Goal: Task Accomplishment & Management: Use online tool/utility

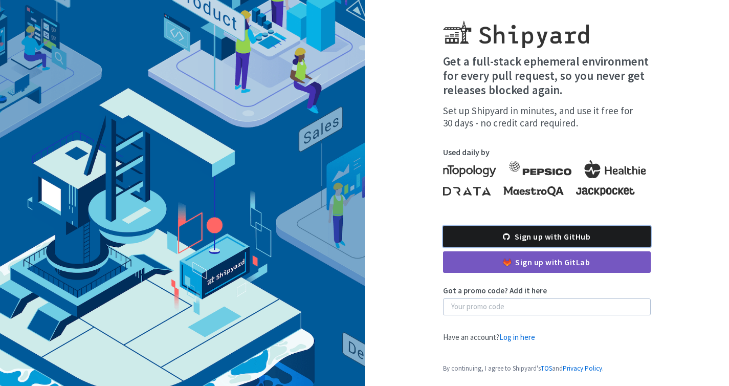
click at [542, 238] on link "Sign up with GitHub" at bounding box center [547, 236] width 208 height 21
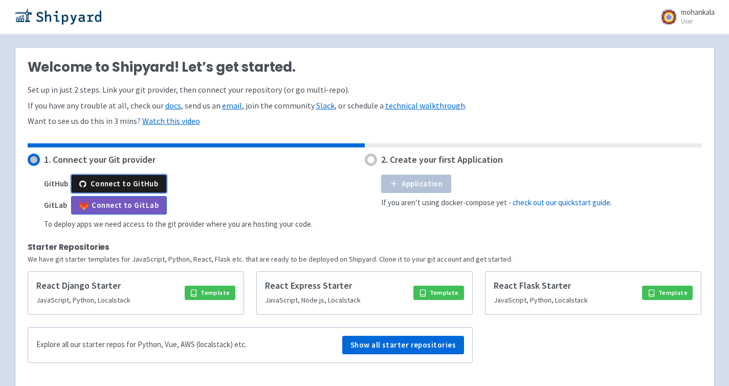
click at [121, 180] on button "Connect to GitHub" at bounding box center [119, 183] width 96 height 18
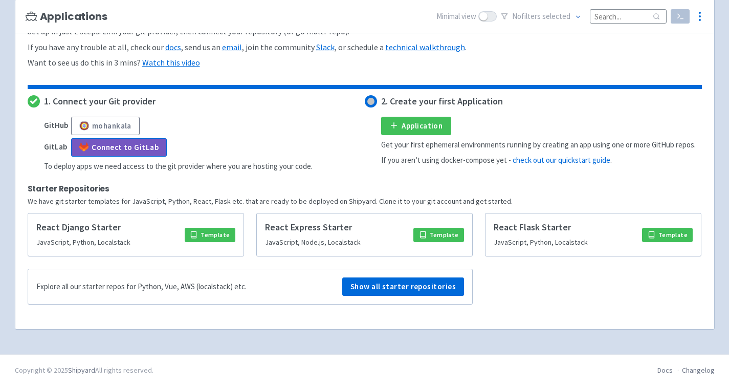
scroll to position [34, 0]
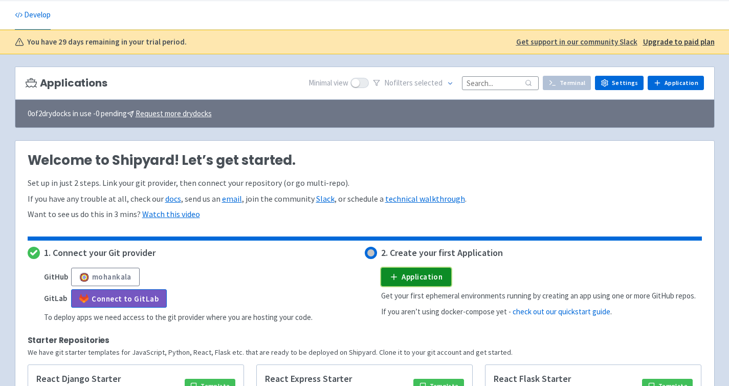
click at [427, 276] on link "Application" at bounding box center [416, 277] width 70 height 18
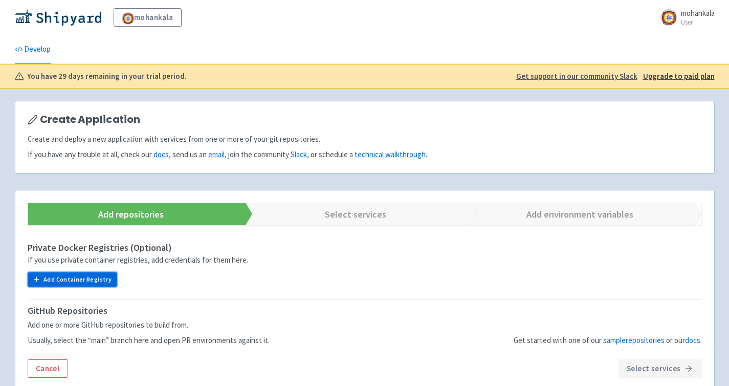
click at [98, 280] on button "Add Container Registry" at bounding box center [73, 279] width 90 height 14
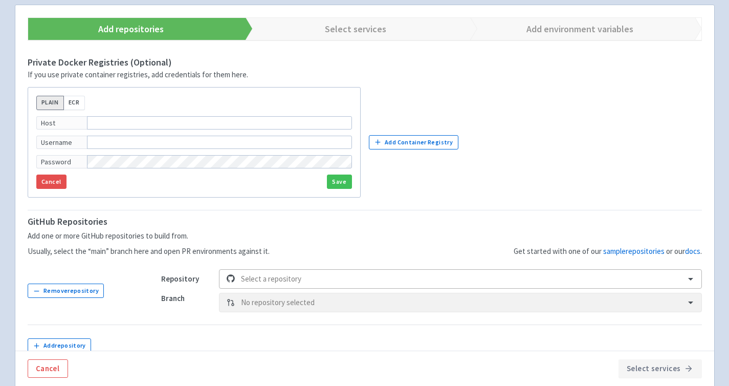
scroll to position [238, 0]
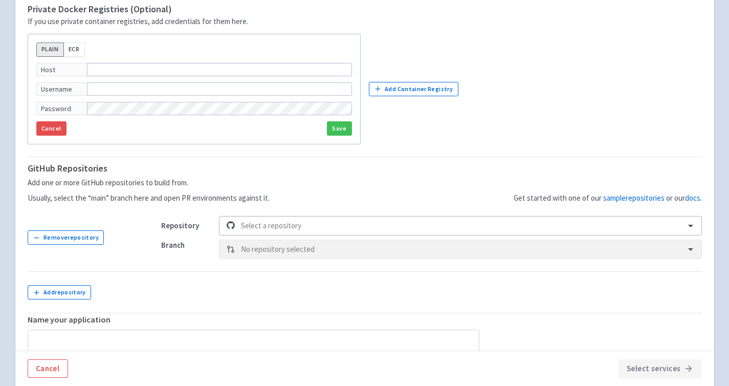
click at [686, 235] on div "Select a repository" at bounding box center [460, 225] width 482 height 19
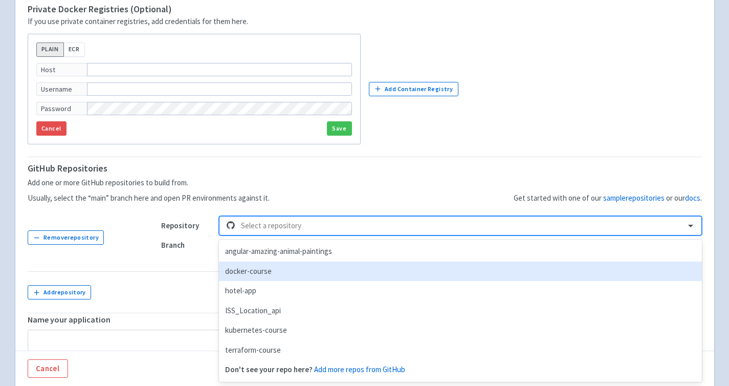
click at [616, 275] on div "docker-course" at bounding box center [460, 271] width 482 height 20
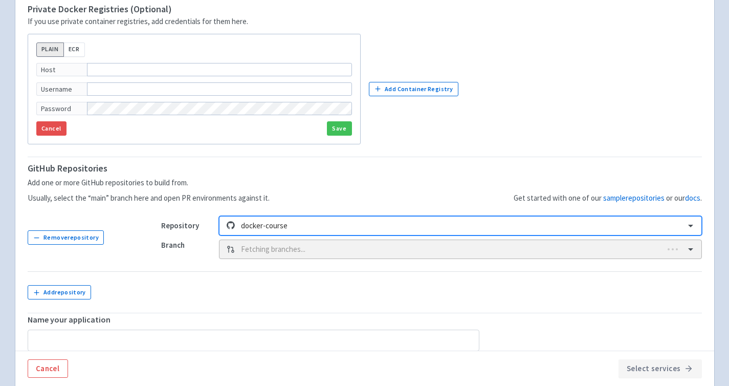
type input "docker-course"
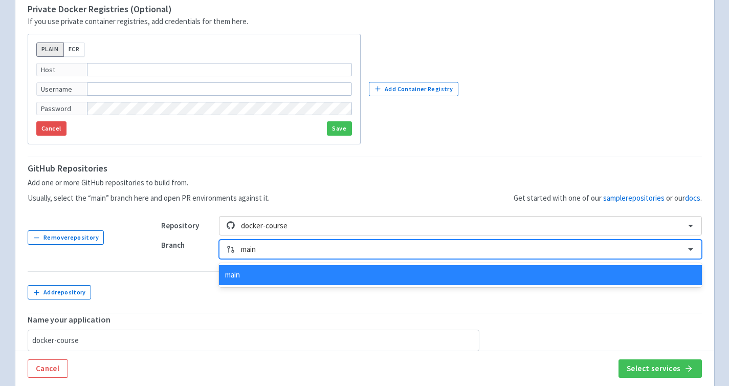
click at [685, 249] on div at bounding box center [690, 249] width 13 height 11
click at [665, 272] on div "main" at bounding box center [460, 275] width 482 height 20
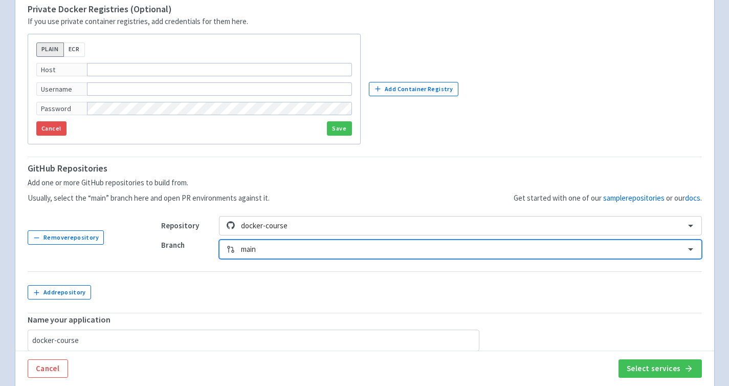
click at [55, 136] on fieldset "PLAIN ECR Host Username Password Cancel Save" at bounding box center [194, 88] width 332 height 109
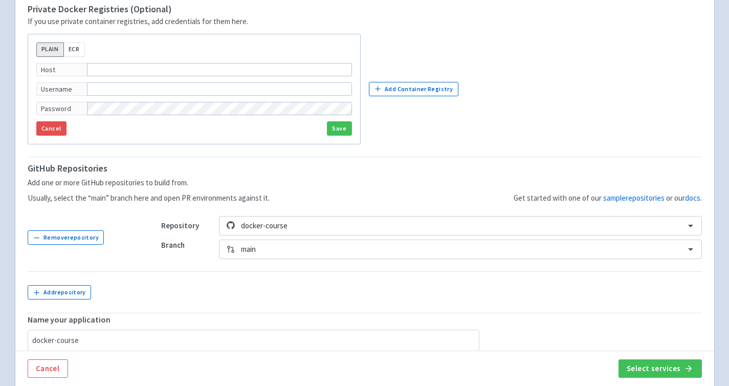
click at [54, 120] on fieldset "PLAIN ECR Host Username Password Cancel Save" at bounding box center [194, 88] width 332 height 109
click at [668, 368] on button "Select services" at bounding box center [659, 368] width 83 height 18
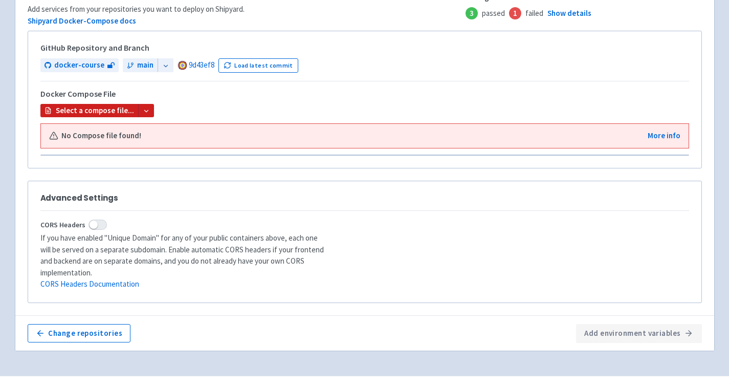
click at [138, 110] on div at bounding box center [146, 111] width 16 height 14
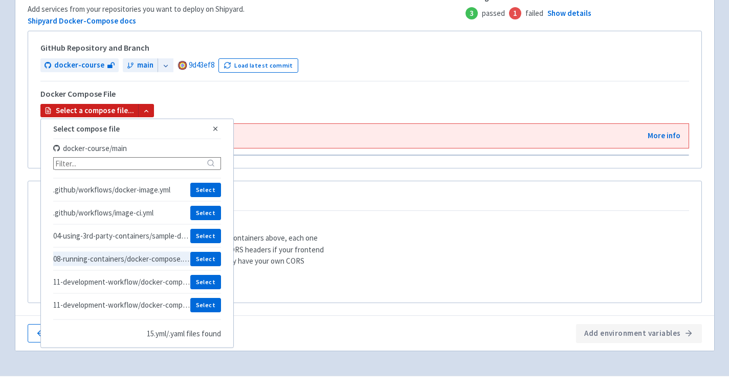
click at [131, 258] on span "08-running-containers/docker-compose.yml" at bounding box center [122, 259] width 138 height 10
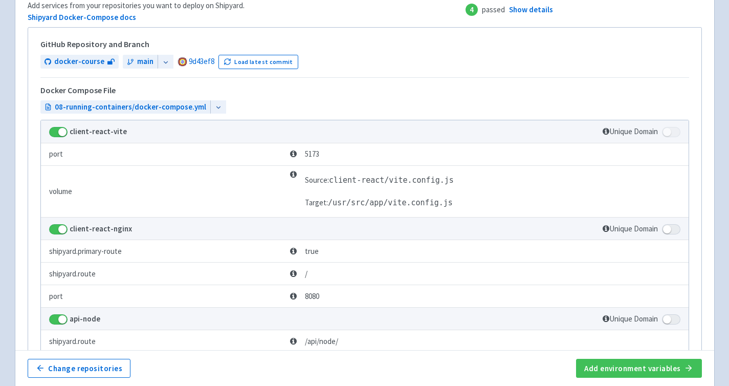
scroll to position [240, 0]
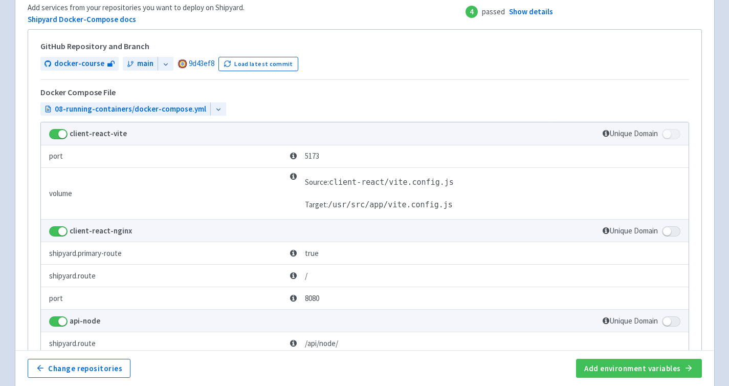
click at [54, 135] on span at bounding box center [58, 134] width 18 height 10
click at [54, 135] on input "checkbox" at bounding box center [52, 131] width 7 height 7
checkbox input "false"
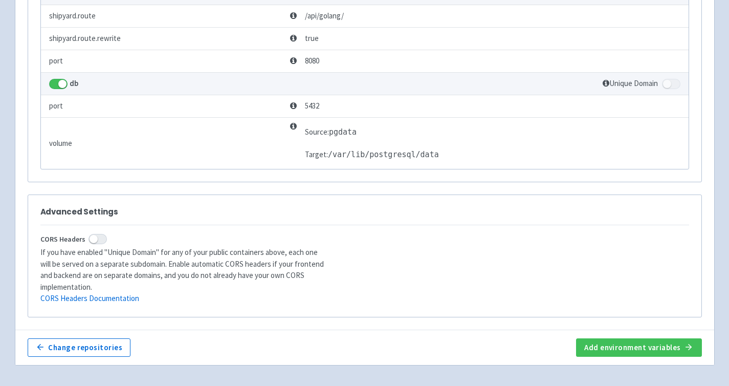
scroll to position [598, 0]
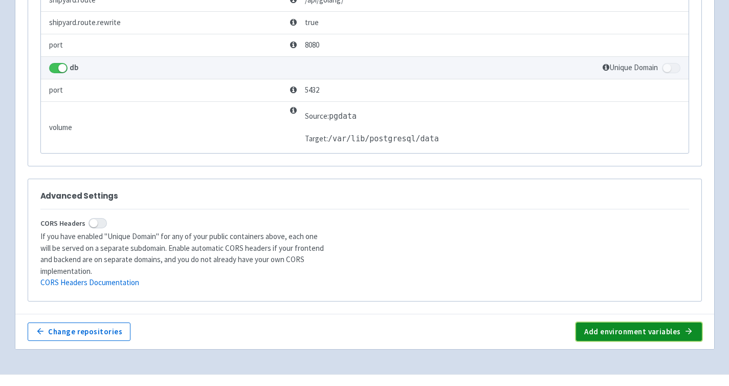
click at [641, 322] on button "Add environment variables" at bounding box center [638, 331] width 125 height 18
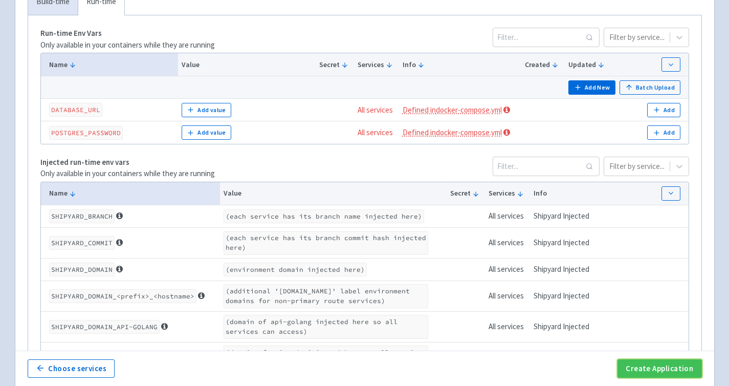
scroll to position [149, 0]
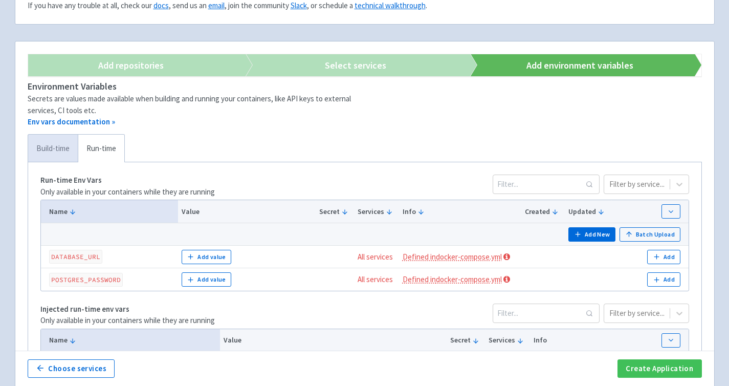
click at [51, 149] on link "Build-time" at bounding box center [53, 149] width 50 height 28
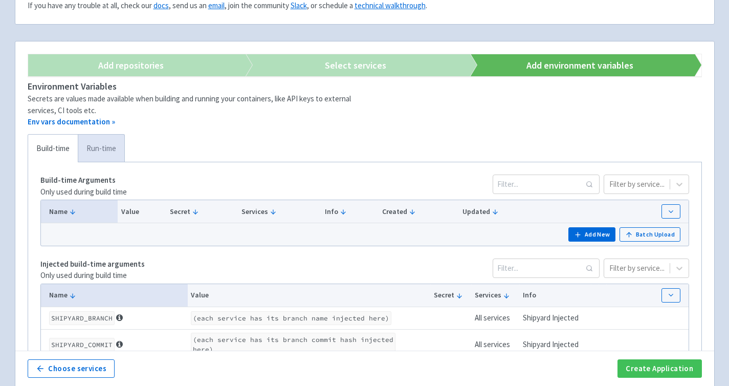
click at [93, 144] on link "Run-time" at bounding box center [101, 149] width 47 height 28
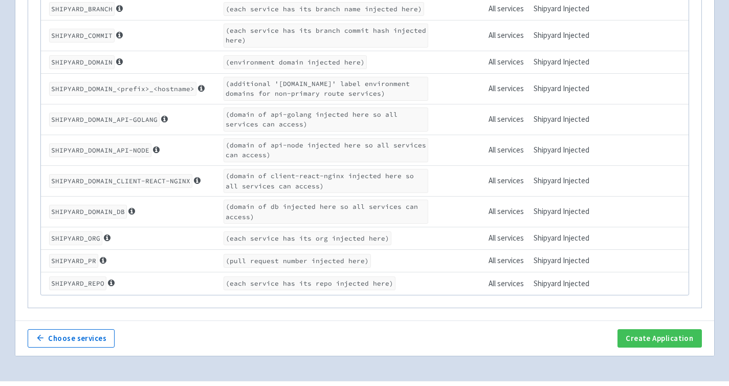
scroll to position [518, 0]
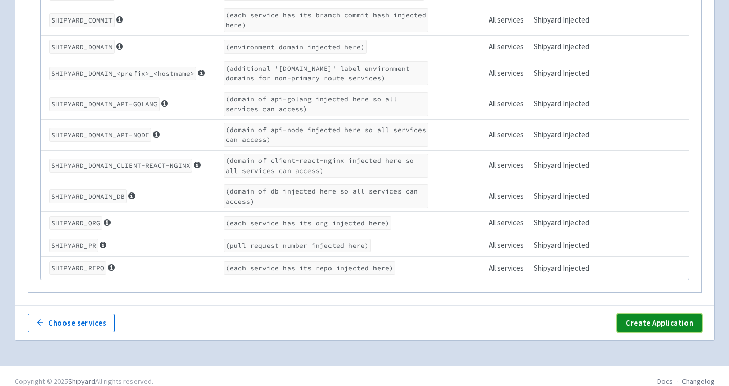
click at [661, 317] on button "Create Application" at bounding box center [659, 323] width 84 height 18
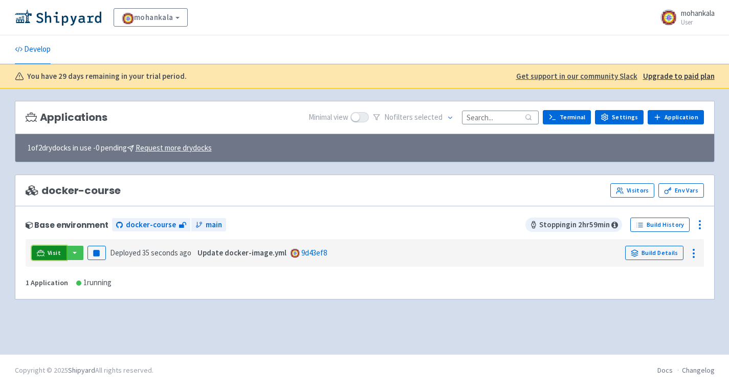
click at [56, 252] on span "Visit" at bounding box center [54, 253] width 13 height 8
click at [69, 255] on button "button" at bounding box center [74, 253] width 17 height 14
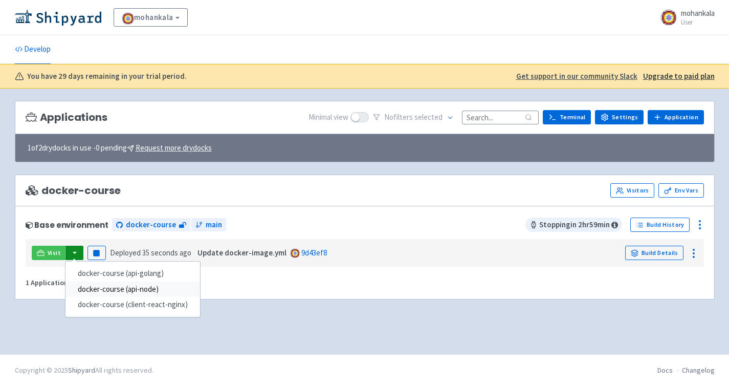
click at [92, 285] on link "docker-course (api-node)" at bounding box center [132, 289] width 135 height 16
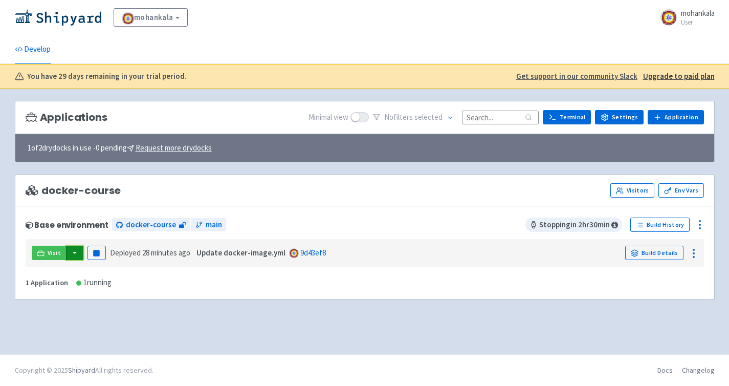
click at [76, 254] on button "button" at bounding box center [74, 253] width 17 height 14
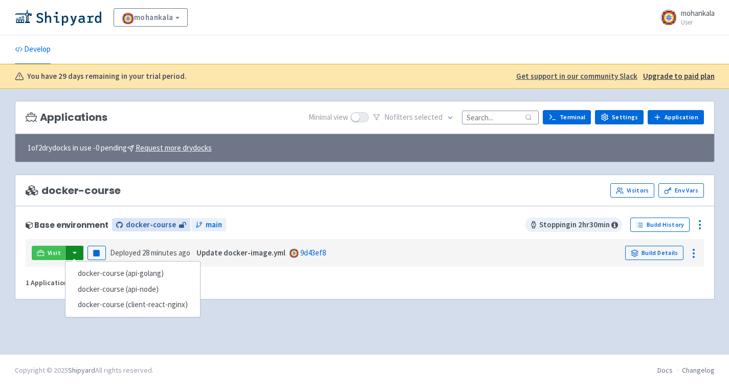
click at [153, 225] on span "docker-course" at bounding box center [151, 225] width 50 height 12
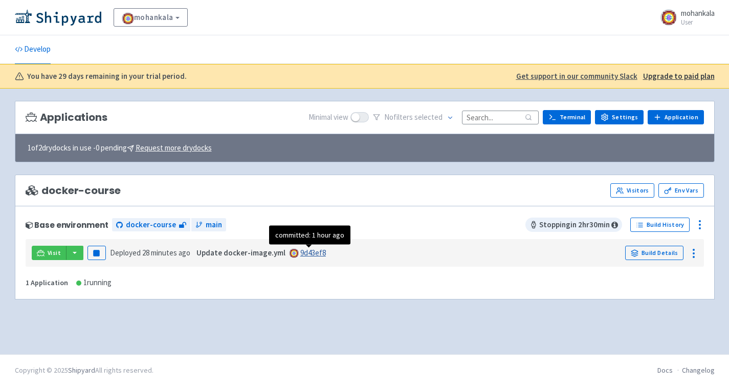
click at [303, 253] on link "9d43ef8" at bounding box center [313, 253] width 26 height 10
click at [72, 253] on button "button" at bounding box center [74, 253] width 17 height 14
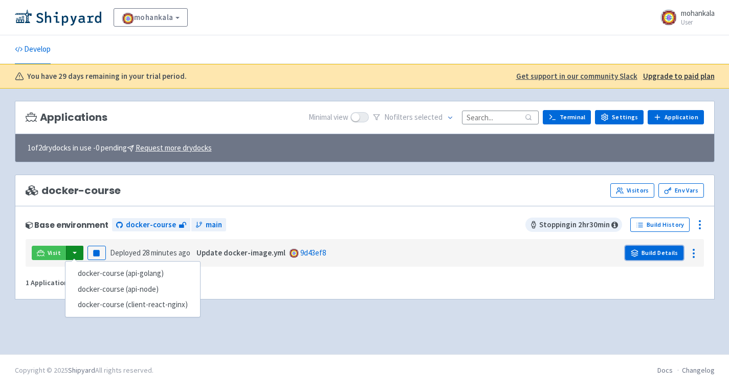
click at [646, 250] on link "Build Details" at bounding box center [654, 253] width 58 height 14
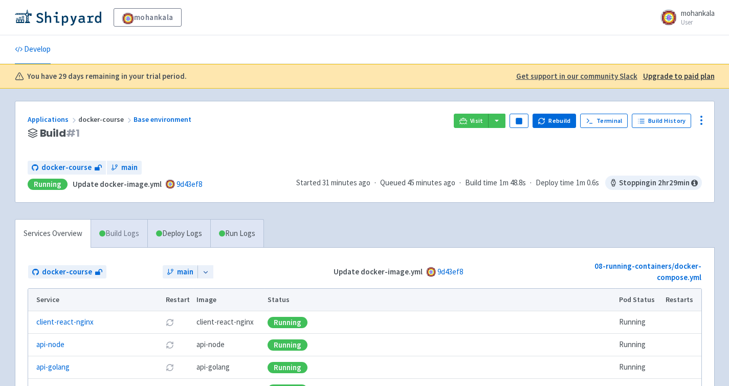
click at [109, 237] on link "Build Logs" at bounding box center [119, 233] width 56 height 28
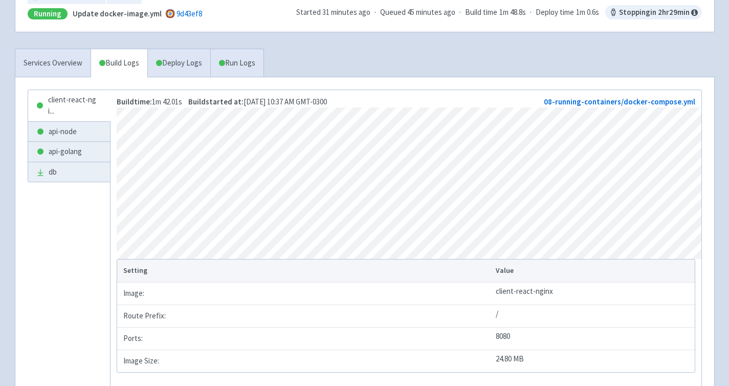
scroll to position [152, 0]
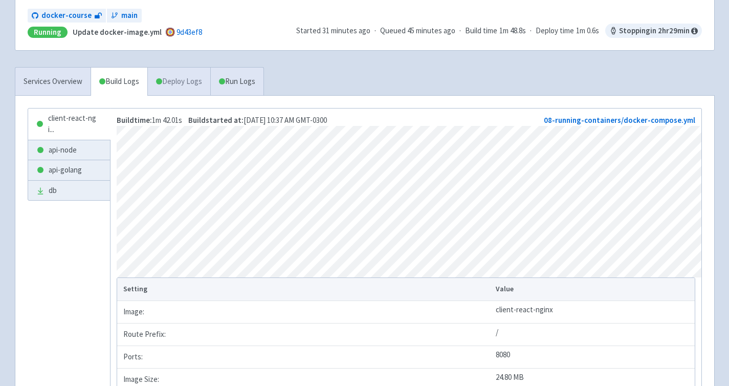
click at [184, 73] on link "Deploy Logs" at bounding box center [178, 82] width 63 height 28
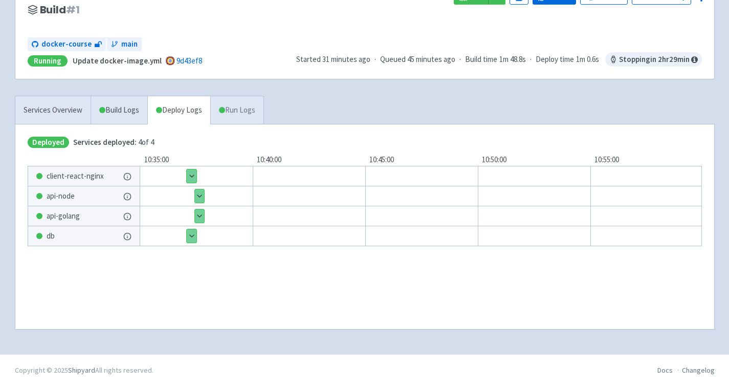
click at [246, 106] on link "Run Logs" at bounding box center [236, 110] width 53 height 28
